Goal: Find specific page/section: Find specific page/section

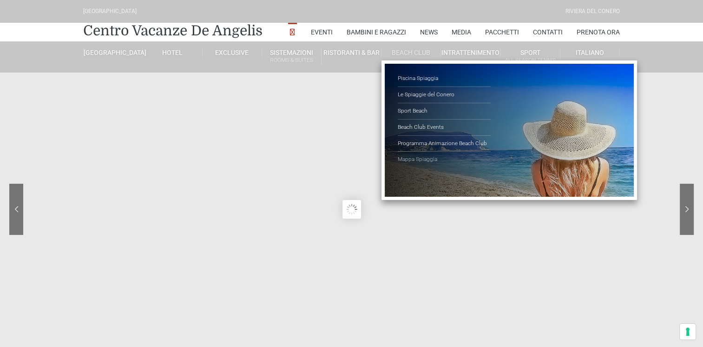
click at [411, 156] on link "Mappa Spiaggia" at bounding box center [444, 159] width 93 height 16
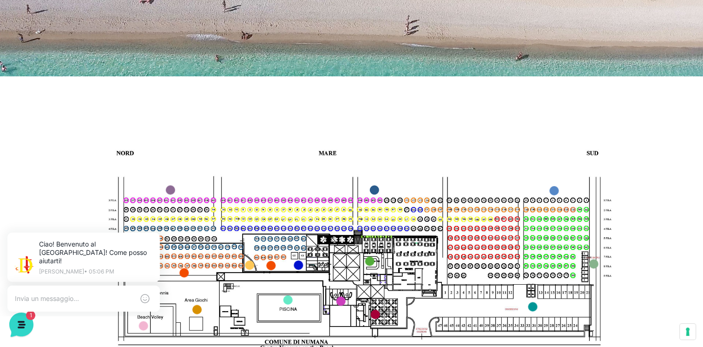
scroll to position [309, 0]
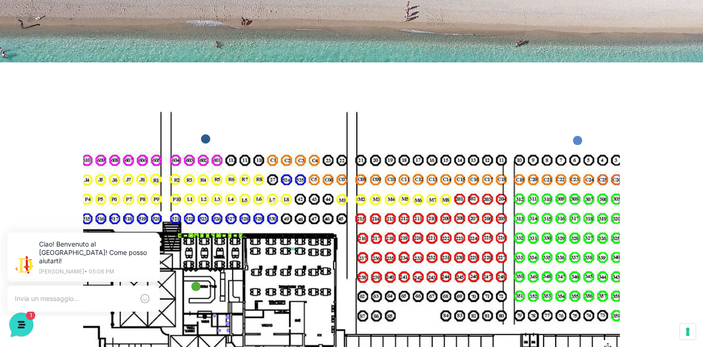
drag, startPoint x: 318, startPoint y: 239, endPoint x: 294, endPoint y: 234, distance: 25.1
click at [301, 239] on img at bounding box center [159, 271] width 1113 height 626
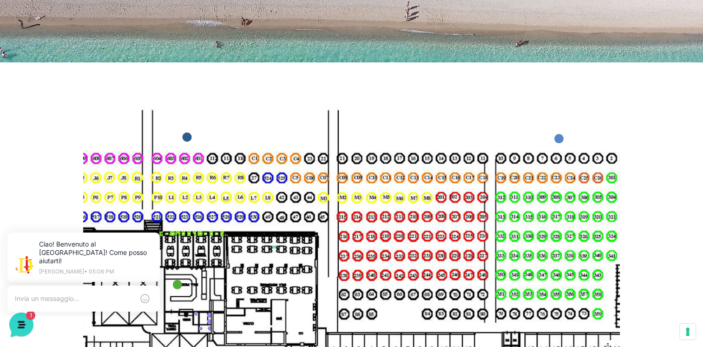
drag, startPoint x: 294, startPoint y: 234, endPoint x: 210, endPoint y: 218, distance: 84.7
click at [210, 218] on img at bounding box center [140, 269] width 1113 height 626
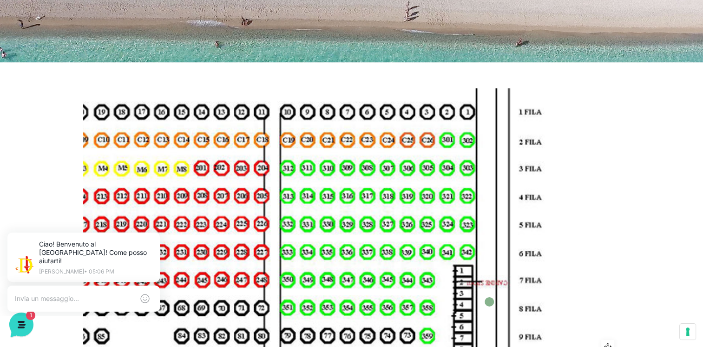
drag, startPoint x: 377, startPoint y: 234, endPoint x: 272, endPoint y: 233, distance: 104.5
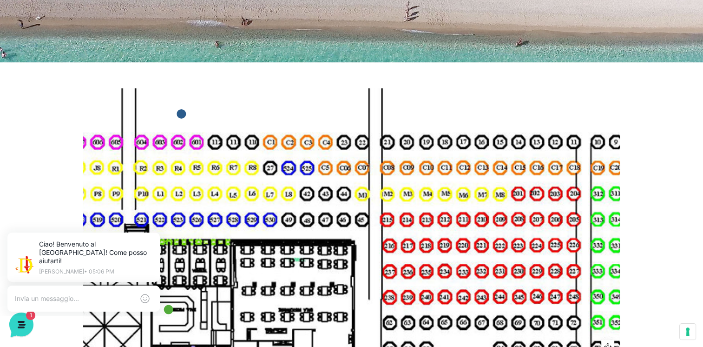
drag, startPoint x: 256, startPoint y: 239, endPoint x: 474, endPoint y: 216, distance: 219.0
click at [474, 216] on img at bounding box center [120, 289] width 1477 height 830
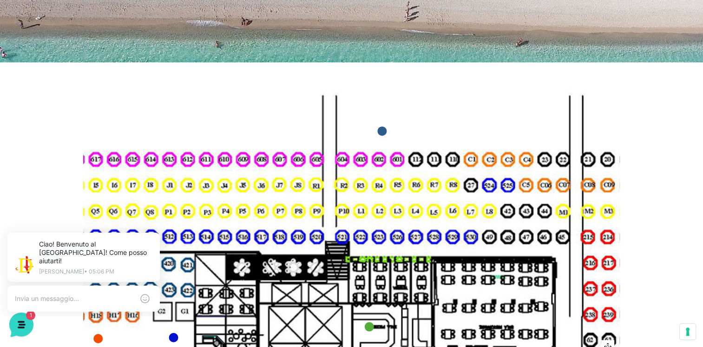
drag, startPoint x: 238, startPoint y: 178, endPoint x: 403, endPoint y: 186, distance: 165.6
click at [403, 186] on img at bounding box center [320, 306] width 1477 height 830
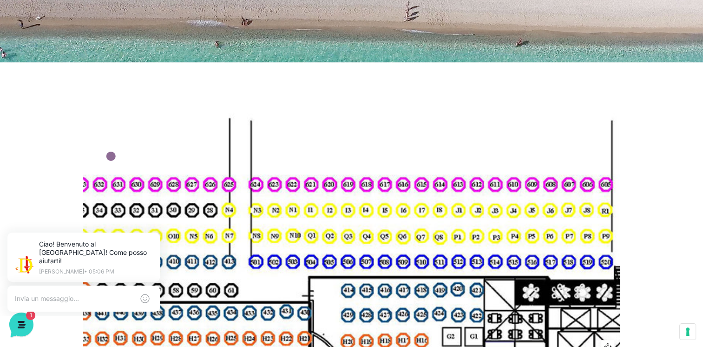
drag, startPoint x: 214, startPoint y: 171, endPoint x: 503, endPoint y: 196, distance: 290.0
click at [503, 196] on img at bounding box center [609, 331] width 1477 height 830
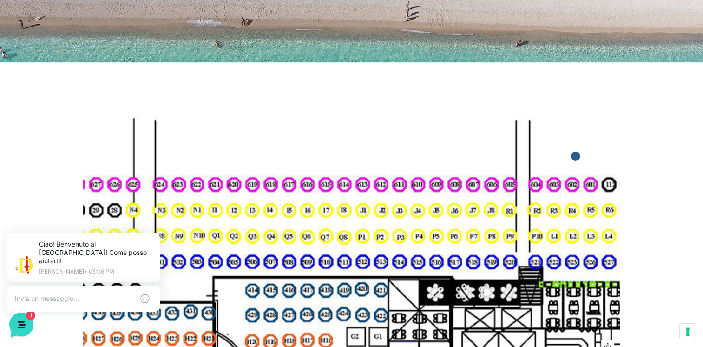
drag, startPoint x: 412, startPoint y: 226, endPoint x: 316, endPoint y: 226, distance: 95.7
click at [316, 226] on img at bounding box center [514, 331] width 1477 height 830
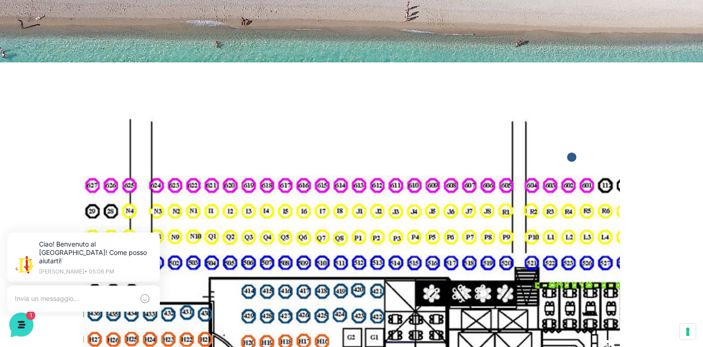
click at [453, 237] on img at bounding box center [510, 332] width 1477 height 830
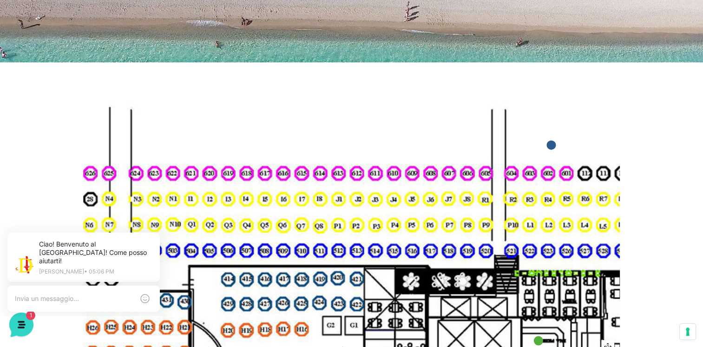
drag, startPoint x: 193, startPoint y: 211, endPoint x: 171, endPoint y: 198, distance: 25.6
click at [171, 198] on img at bounding box center [490, 320] width 1477 height 830
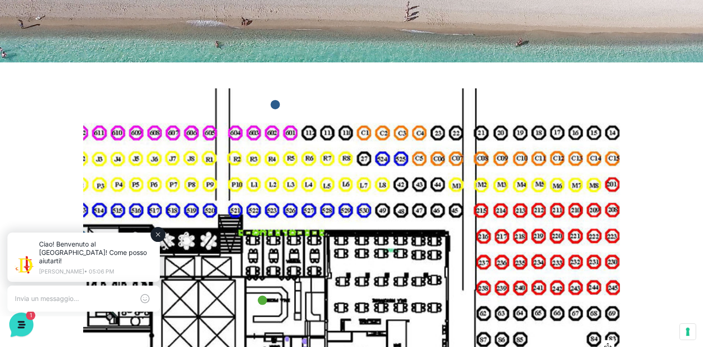
drag, startPoint x: 445, startPoint y: 501, endPoint x: 148, endPoint y: 239, distance: 395.9
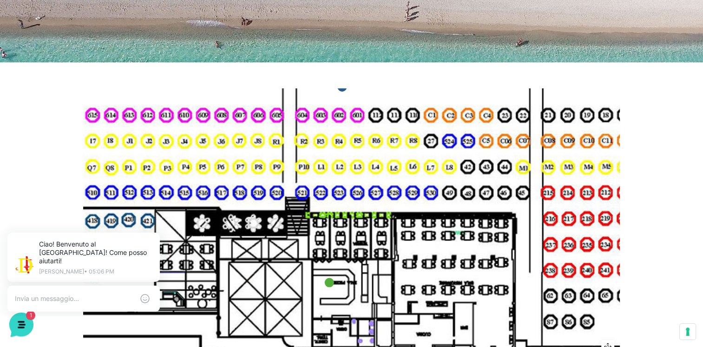
click at [224, 222] on img at bounding box center [280, 262] width 1477 height 830
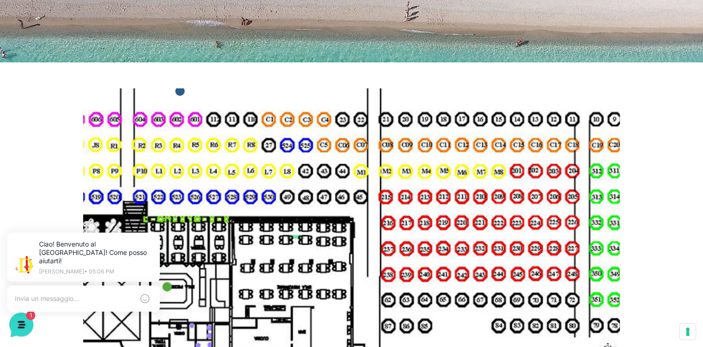
drag, startPoint x: 534, startPoint y: 221, endPoint x: 358, endPoint y: 223, distance: 175.6
click at [358, 223] on img at bounding box center [118, 266] width 1477 height 830
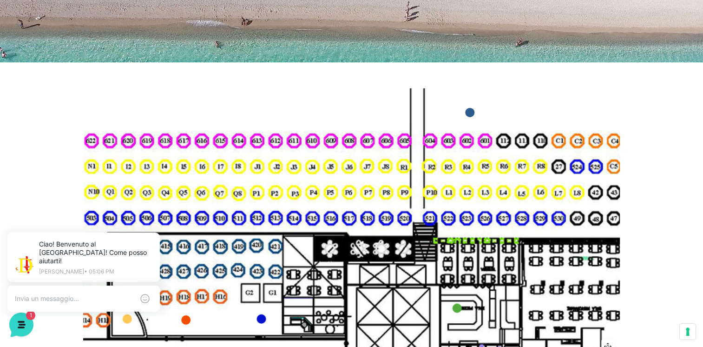
drag, startPoint x: 201, startPoint y: 230, endPoint x: 561, endPoint y: 258, distance: 361.1
click at [608, 255] on img at bounding box center [408, 287] width 1477 height 830
